Goal: Task Accomplishment & Management: Use online tool/utility

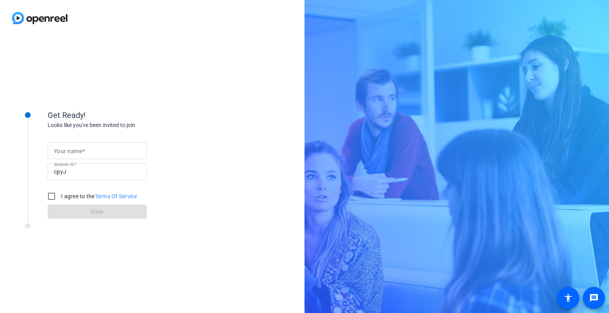
click at [105, 155] on input "Your name" at bounding box center [97, 151] width 86 height 10
type input "[PERSON_NAME] (PwC)"
click at [49, 197] on input "I agree to the Terms Of Service" at bounding box center [52, 197] width 16 height 16
checkbox input "true"
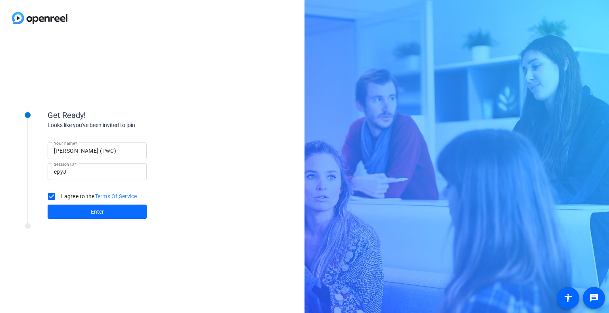
click at [95, 212] on span "Enter" at bounding box center [97, 212] width 13 height 8
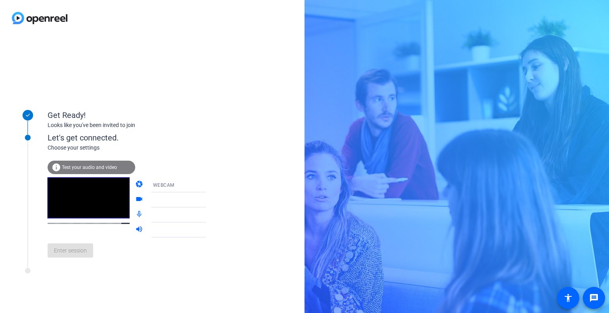
drag, startPoint x: 190, startPoint y: 111, endPoint x: 125, endPoint y: 53, distance: 86.7
click at [125, 53] on div "Get Ready! Looks like you've been invited to join Let's get connected. Choose y…" at bounding box center [152, 174] width 304 height 277
click at [209, 229] on icon at bounding box center [214, 230] width 10 height 10
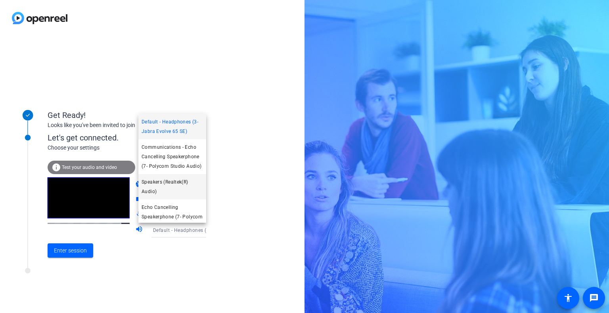
click at [175, 196] on span "Speakers (Realtek(R) Audio)" at bounding box center [171, 187] width 61 height 19
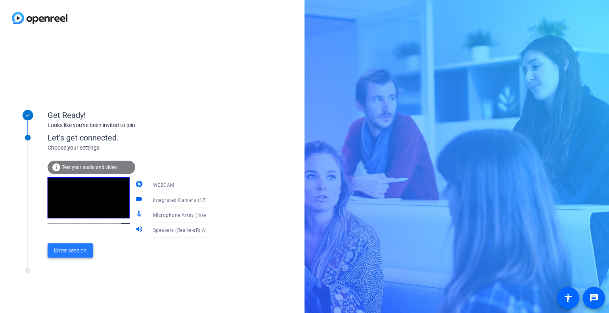
click at [77, 247] on span "Enter session" at bounding box center [70, 251] width 33 height 8
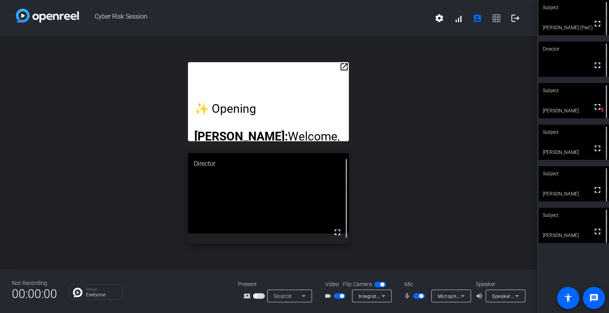
click at [303, 66] on mat-icon "open_in_new" at bounding box center [344, 67] width 10 height 10
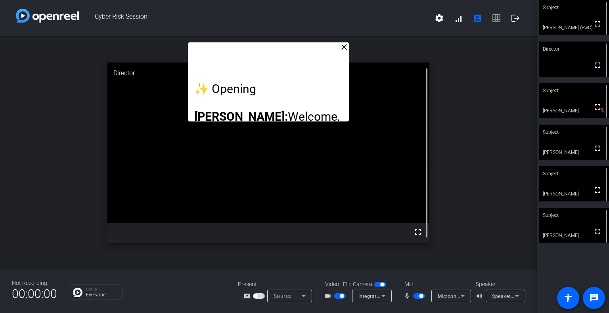
click at [303, 106] on p at bounding box center [268, 103] width 148 height 14
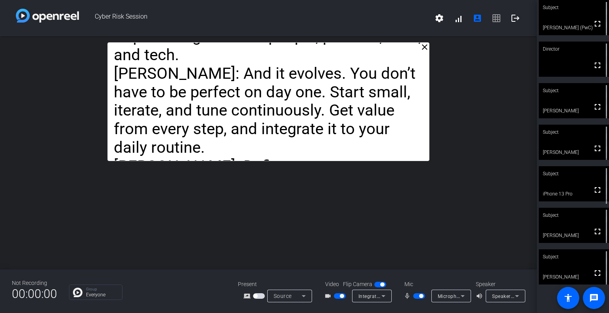
click at [303, 220] on div "close ✨ Opening [PERSON_NAME]: Welcome, everyone, to our global webcast on "The…" at bounding box center [268, 152] width 536 height 233
